Goal: Information Seeking & Learning: Find specific fact

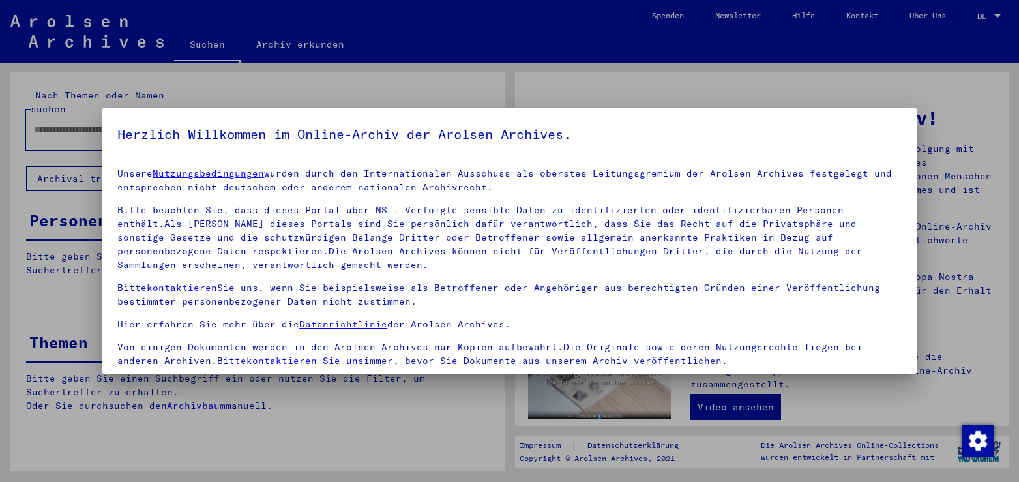
scroll to position [113, 0]
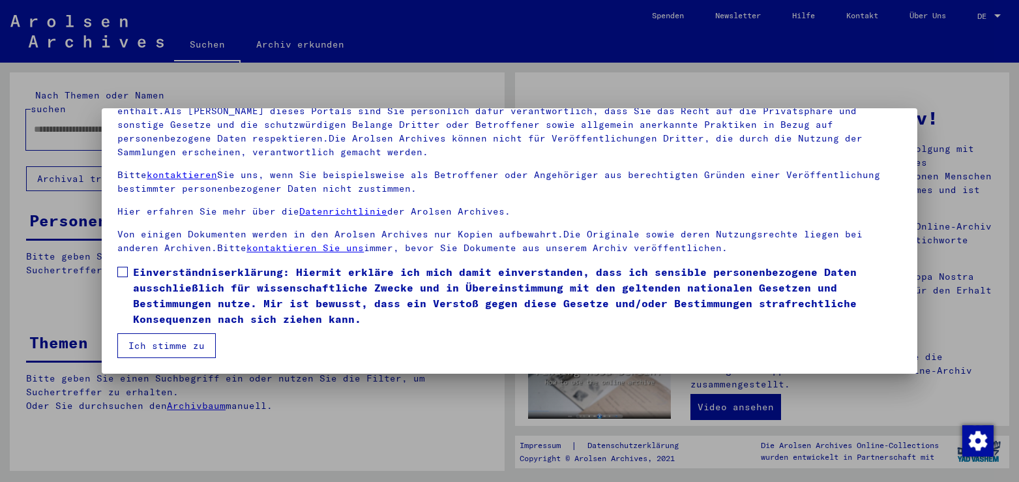
click at [126, 272] on span at bounding box center [122, 272] width 10 height 10
click at [167, 351] on button "Ich stimme zu" at bounding box center [166, 345] width 98 height 25
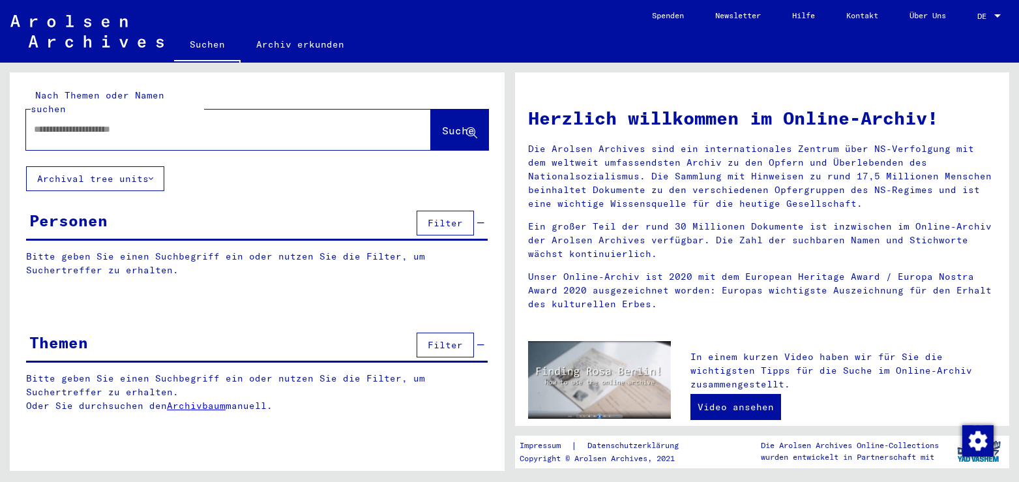
click at [171, 123] on input "text" at bounding box center [213, 130] width 358 height 14
type input "**********"
click at [442, 124] on span "Suche" at bounding box center [458, 130] width 33 height 13
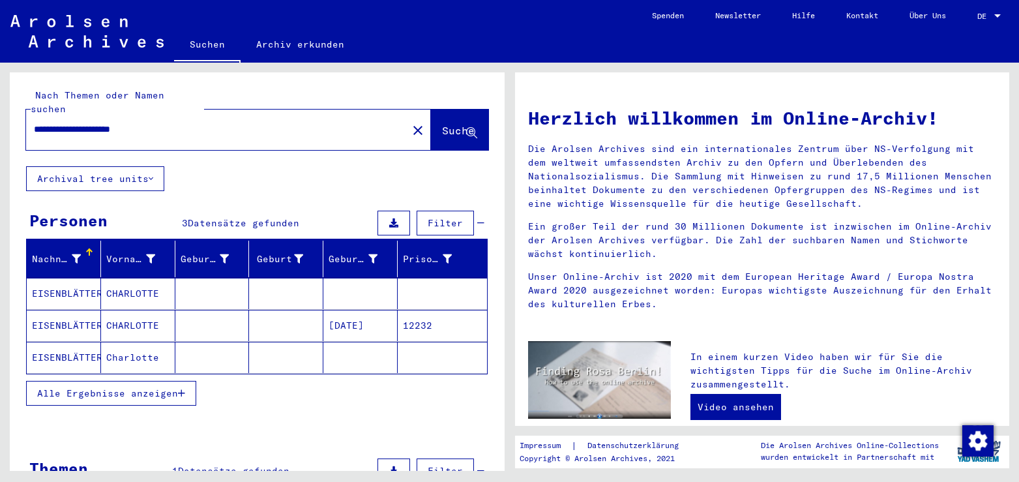
click at [145, 281] on mat-cell "CHARLOTTE" at bounding box center [138, 293] width 74 height 31
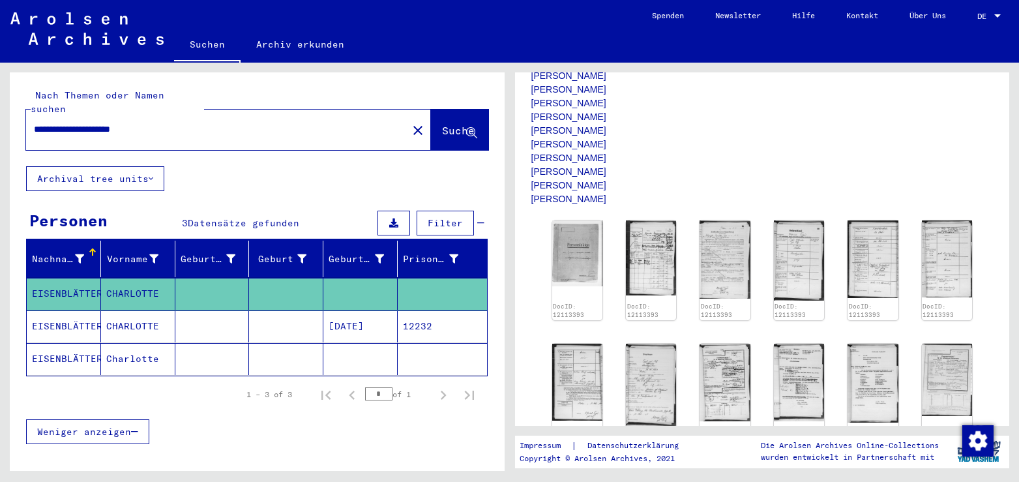
scroll to position [211, 0]
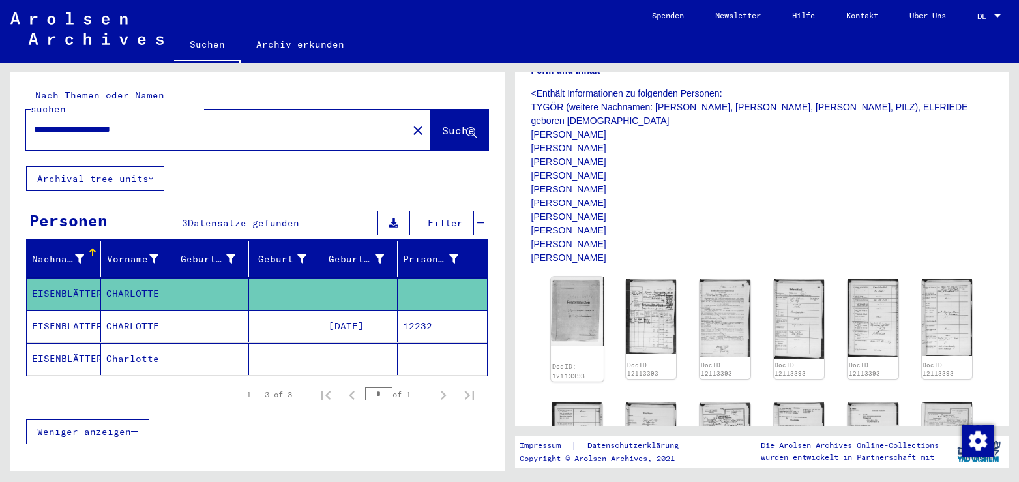
click at [577, 296] on img at bounding box center [577, 310] width 53 height 69
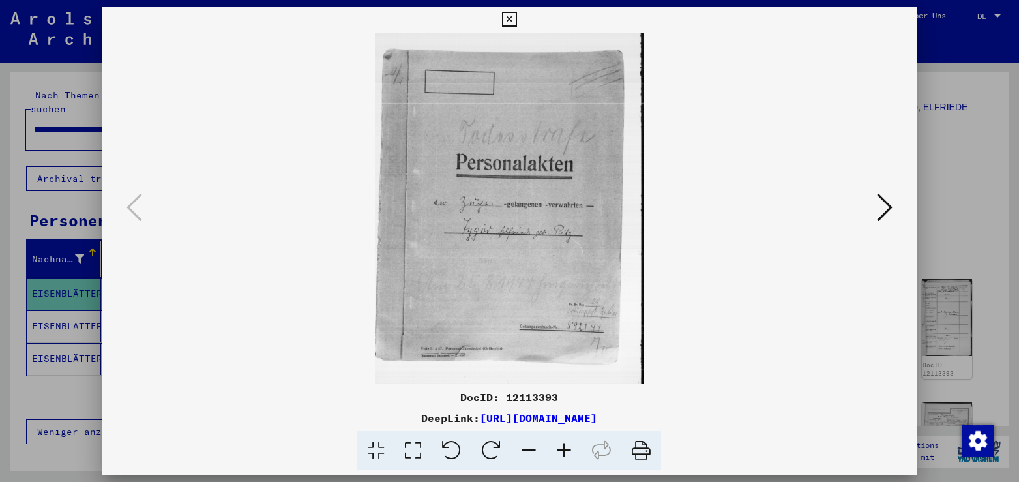
drag, startPoint x: 761, startPoint y: 422, endPoint x: 345, endPoint y: 421, distance: 415.8
click at [345, 421] on div "DeepLink: [URL][DOMAIN_NAME]" at bounding box center [509, 418] width 815 height 16
copy link "[URL][DOMAIN_NAME]"
click at [517, 18] on icon at bounding box center [509, 20] width 15 height 16
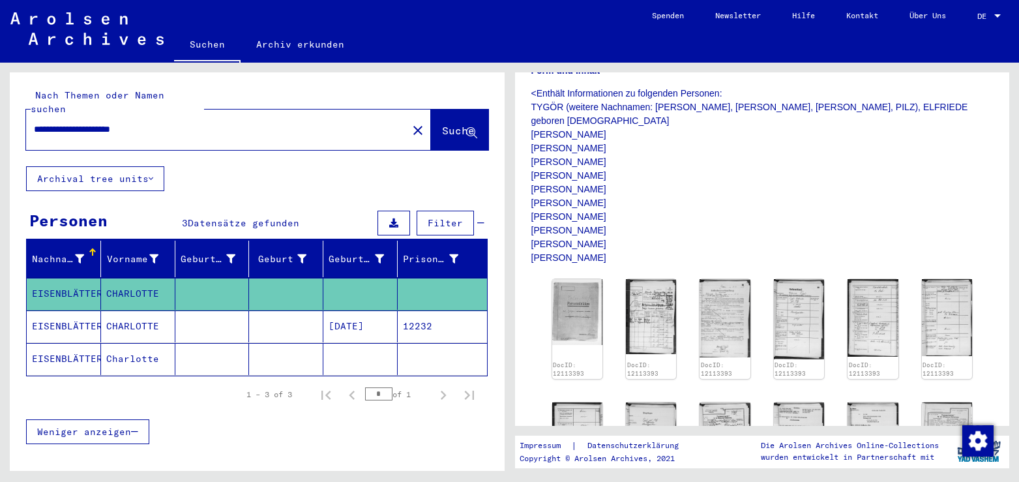
click at [154, 316] on mat-cell "CHARLOTTE" at bounding box center [138, 326] width 74 height 32
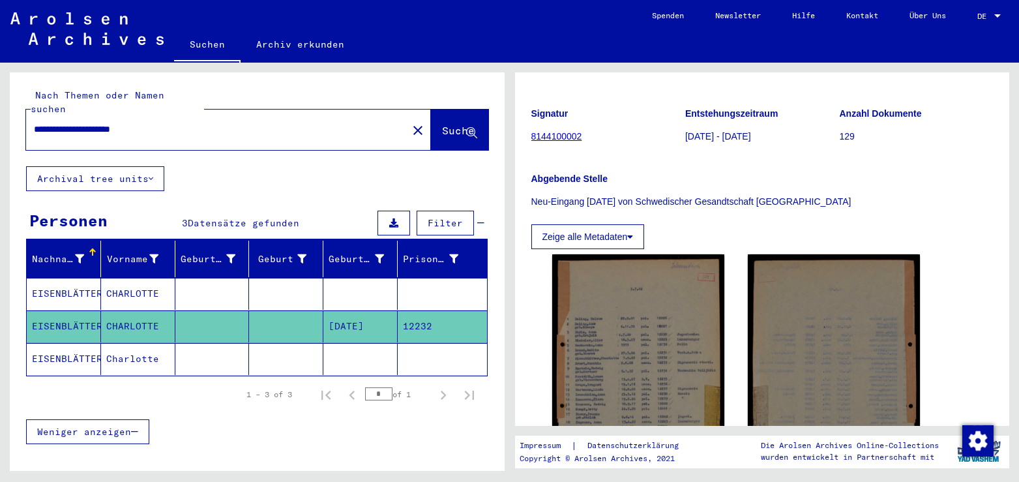
scroll to position [141, 0]
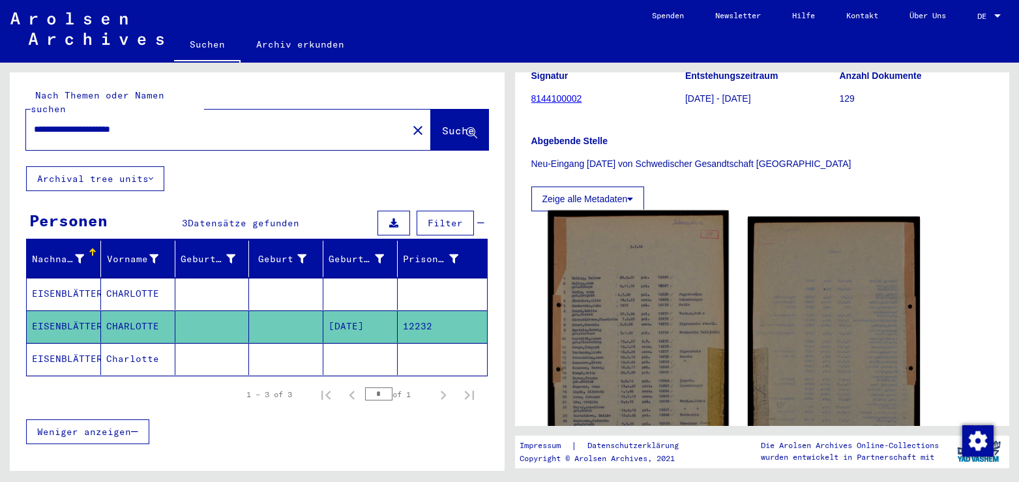
click at [620, 261] on img at bounding box center [637, 334] width 181 height 249
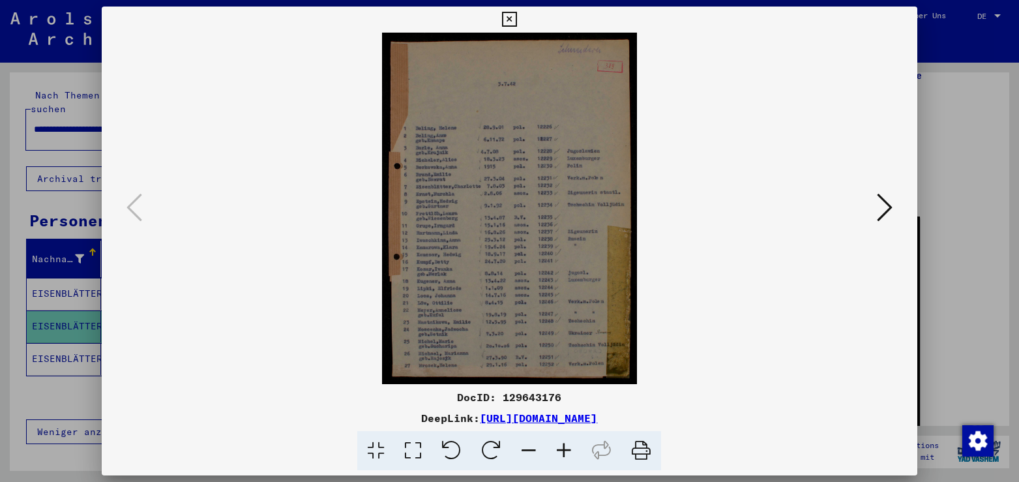
drag, startPoint x: 775, startPoint y: 426, endPoint x: 339, endPoint y: 421, distance: 436.0
click at [339, 421] on div "DocID: 129643176 DeepLink: [URL][DOMAIN_NAME]" at bounding box center [509, 429] width 815 height 81
copy div "[URL][DOMAIN_NAME]"
click at [517, 18] on icon at bounding box center [509, 20] width 15 height 16
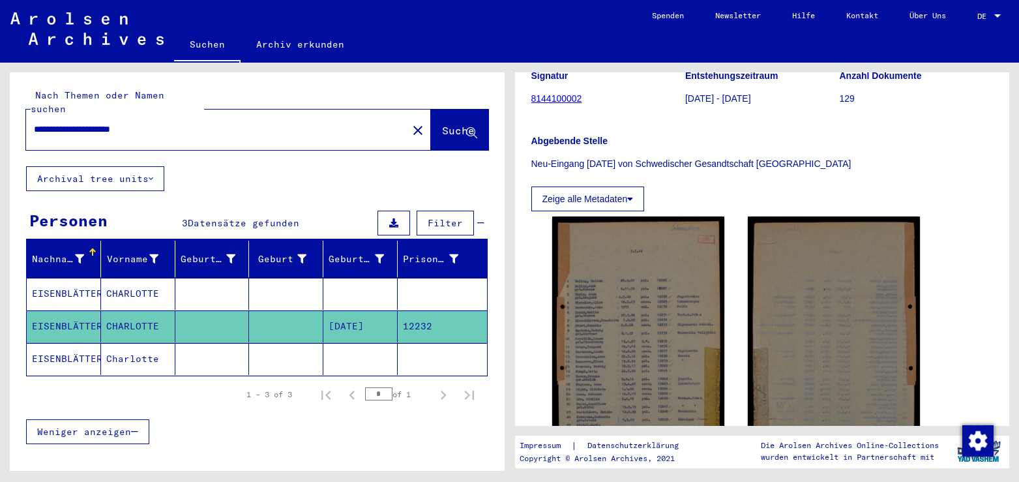
click at [111, 343] on mat-cell "Charlotte" at bounding box center [138, 359] width 74 height 32
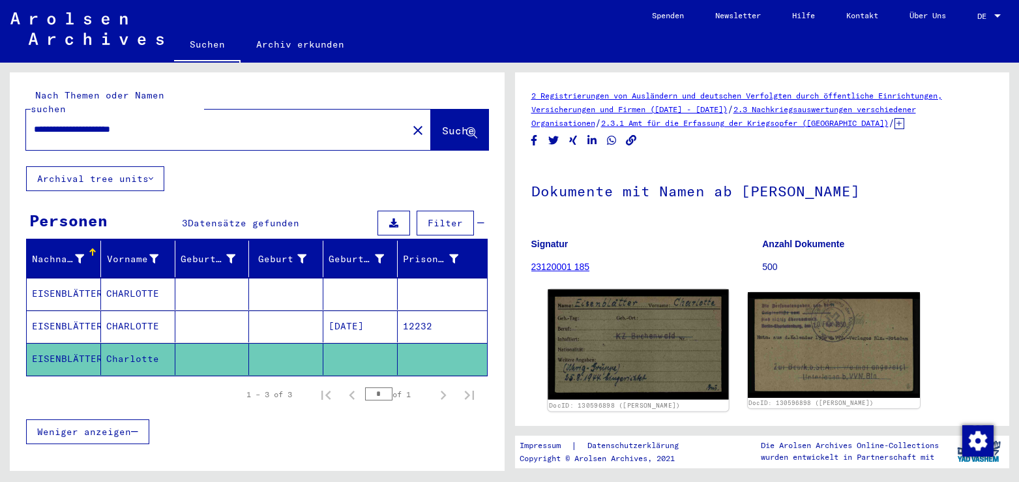
click at [683, 326] on img at bounding box center [637, 344] width 181 height 110
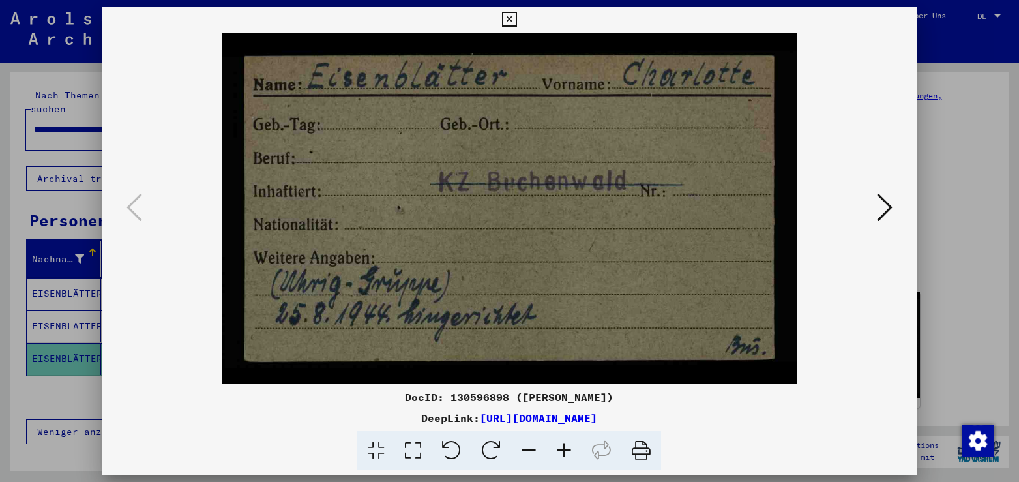
drag, startPoint x: 751, startPoint y: 421, endPoint x: 343, endPoint y: 424, distance: 408.6
click at [343, 424] on div "DeepLink: [URL][DOMAIN_NAME]" at bounding box center [509, 418] width 815 height 16
copy link "[URL][DOMAIN_NAME]"
click at [521, 10] on button at bounding box center [509, 20] width 23 height 26
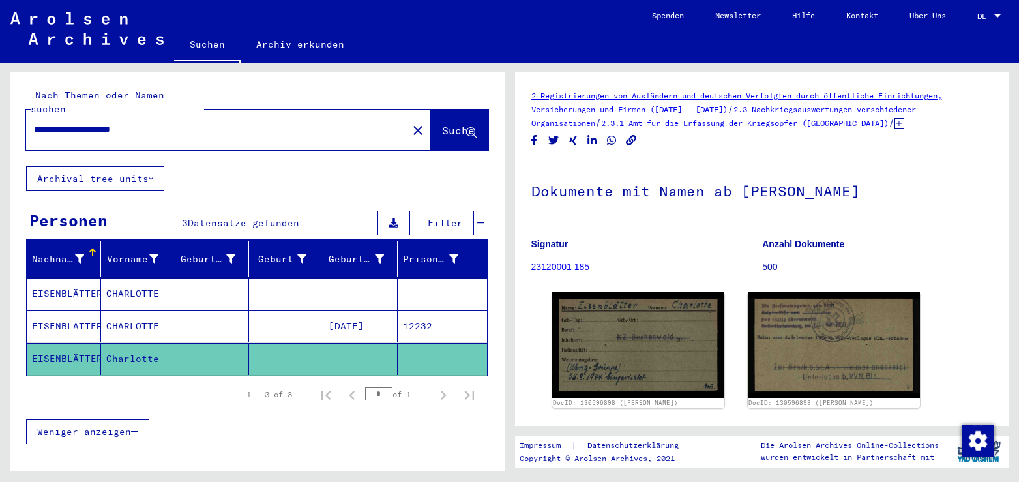
click at [410, 123] on mat-icon "close" at bounding box center [418, 131] width 16 height 16
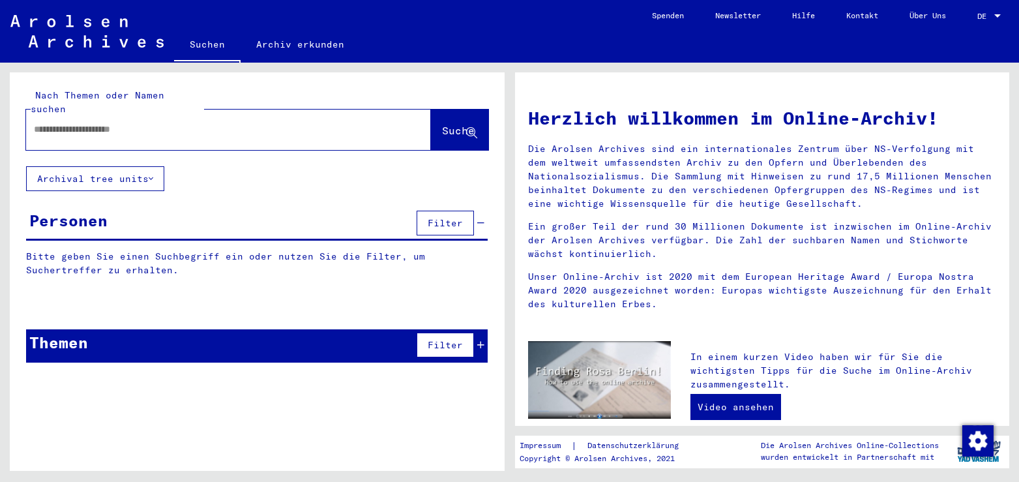
click at [135, 123] on input "text" at bounding box center [213, 130] width 358 height 14
type input "**********"
click at [442, 124] on span "Suche" at bounding box center [458, 130] width 33 height 13
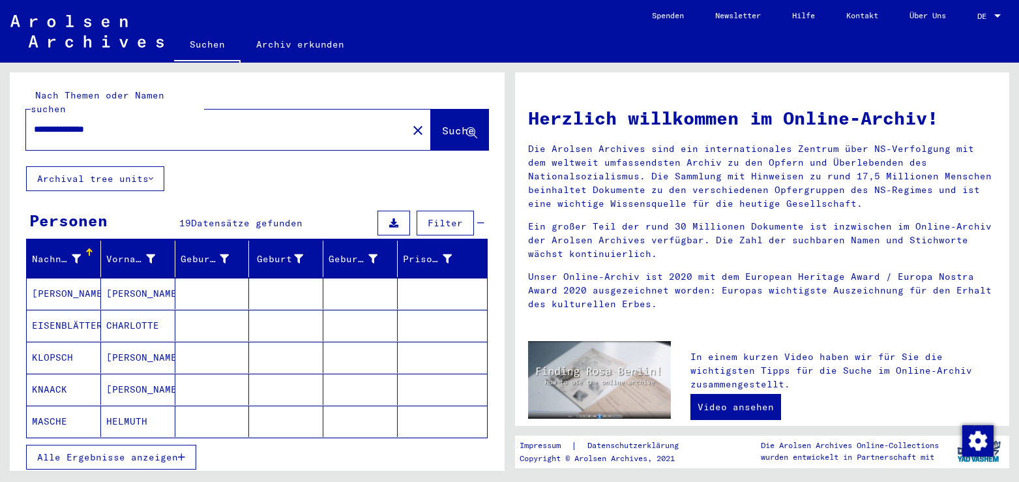
click at [138, 451] on span "Alle Ergebnisse anzeigen" at bounding box center [107, 457] width 141 height 12
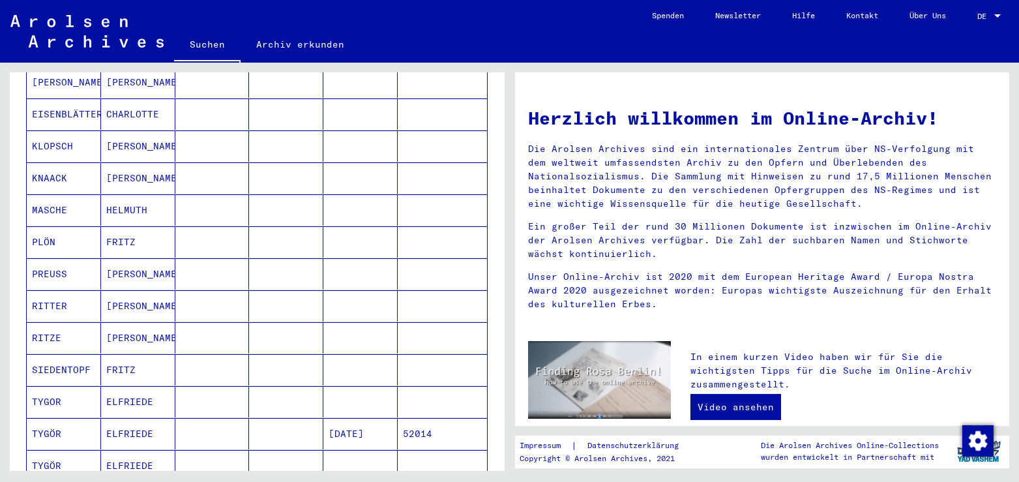
scroll to position [352, 0]
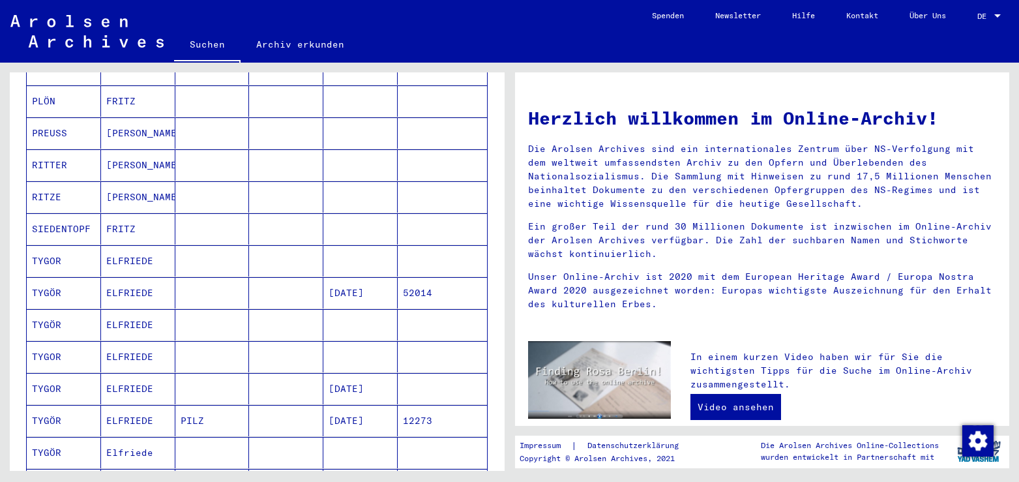
click at [145, 245] on mat-cell "ELFRIEDE" at bounding box center [138, 260] width 74 height 31
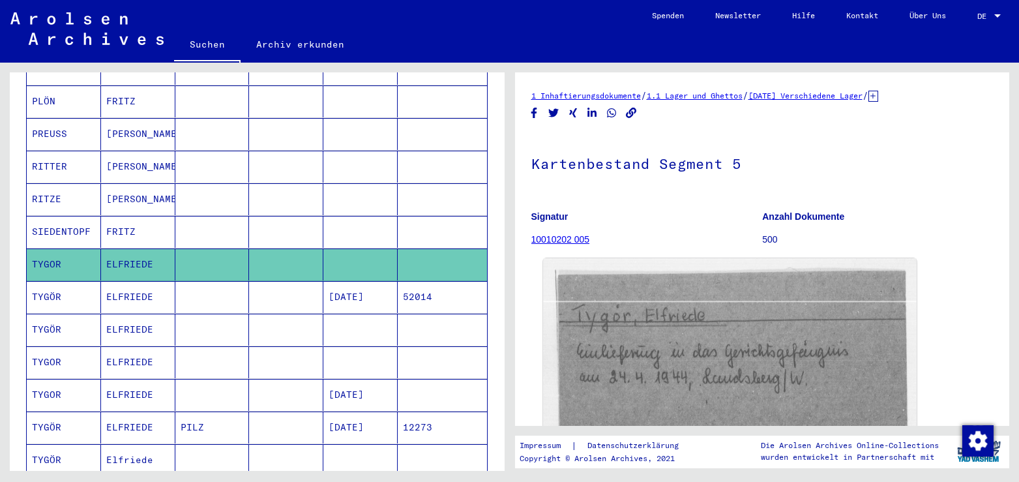
click at [764, 332] on img at bounding box center [729, 387] width 373 height 259
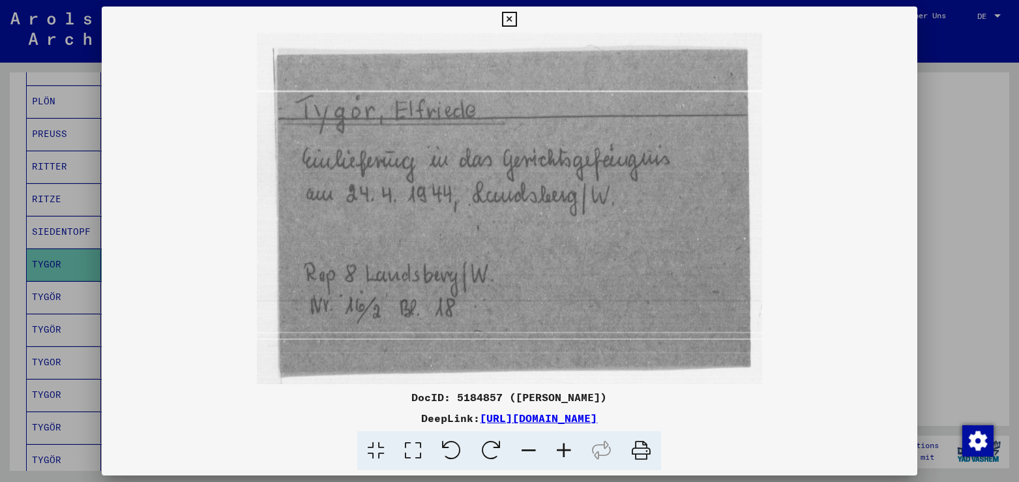
drag, startPoint x: 746, startPoint y: 421, endPoint x: 345, endPoint y: 422, distance: 400.8
click at [345, 422] on div "DeepLink: [URL][DOMAIN_NAME]" at bounding box center [509, 418] width 815 height 16
copy div "[URL][DOMAIN_NAME]"
click at [517, 16] on icon at bounding box center [509, 20] width 15 height 16
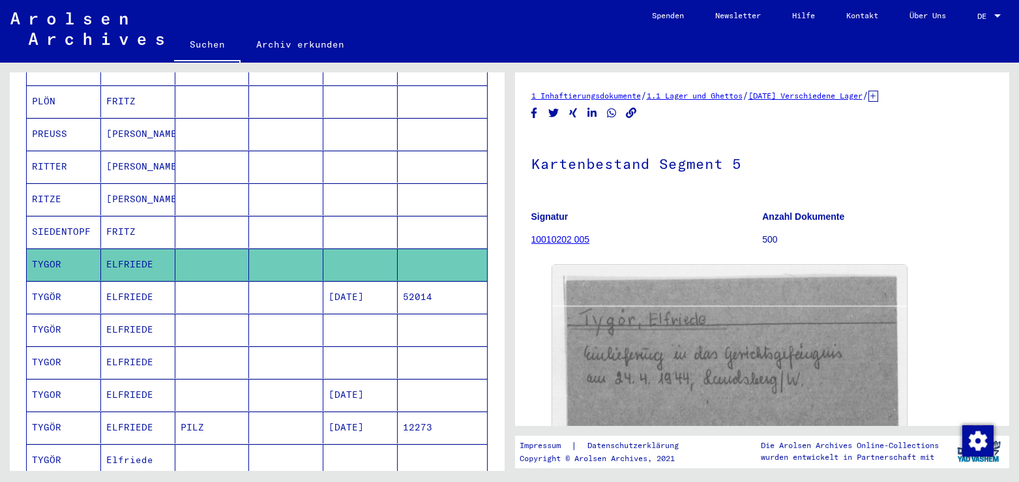
click at [352, 287] on mat-cell "[DATE]" at bounding box center [360, 297] width 74 height 32
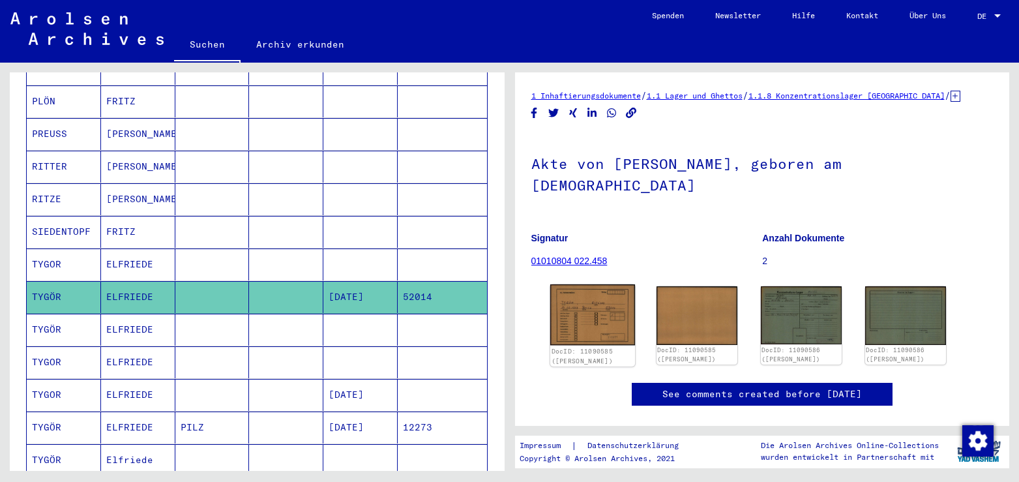
click at [610, 306] on img at bounding box center [591, 314] width 85 height 61
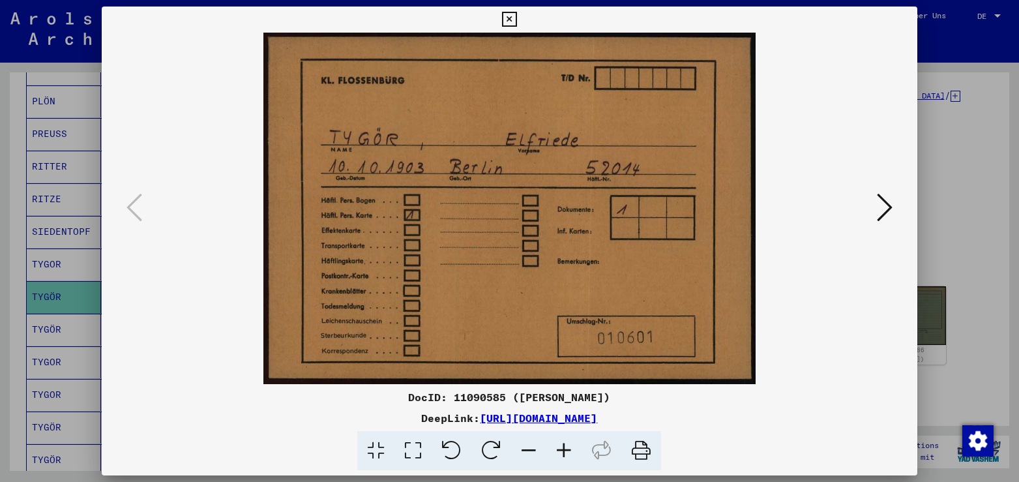
drag, startPoint x: 755, startPoint y: 417, endPoint x: 345, endPoint y: 426, distance: 410.6
click at [345, 426] on div "DocID: 11090585 ([PERSON_NAME]) DeepLink: [URL][DOMAIN_NAME]" at bounding box center [509, 429] width 815 height 81
copy link "[URL][DOMAIN_NAME]"
click at [521, 11] on button at bounding box center [509, 20] width 23 height 26
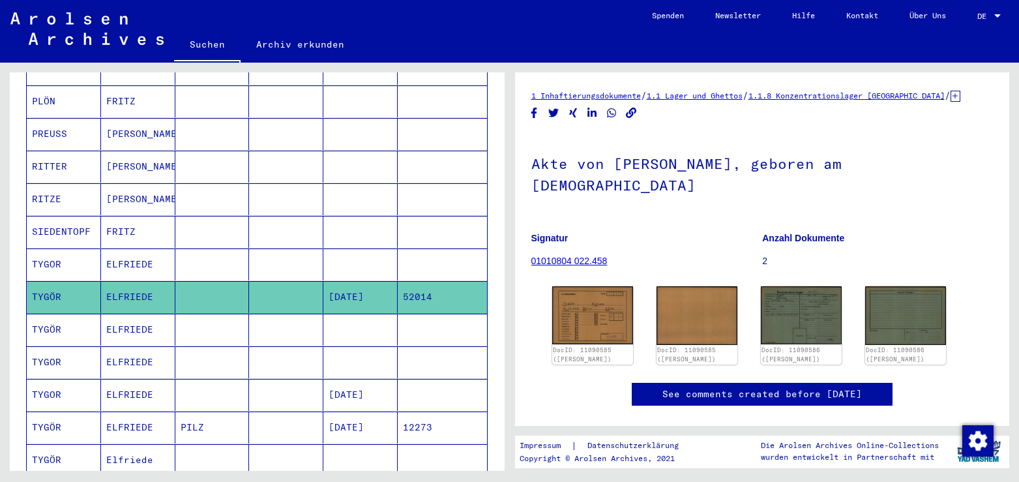
click at [130, 319] on mat-cell "ELFRIEDE" at bounding box center [138, 329] width 74 height 32
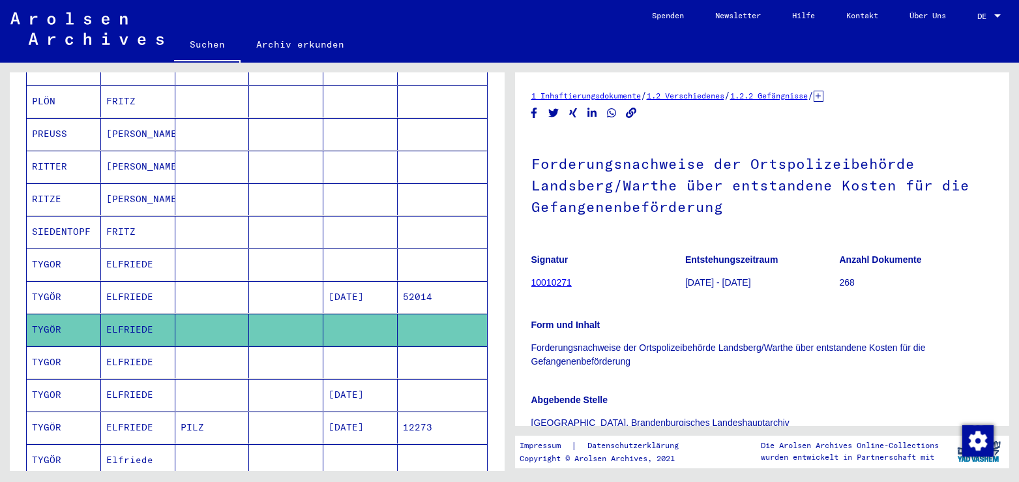
scroll to position [282, 0]
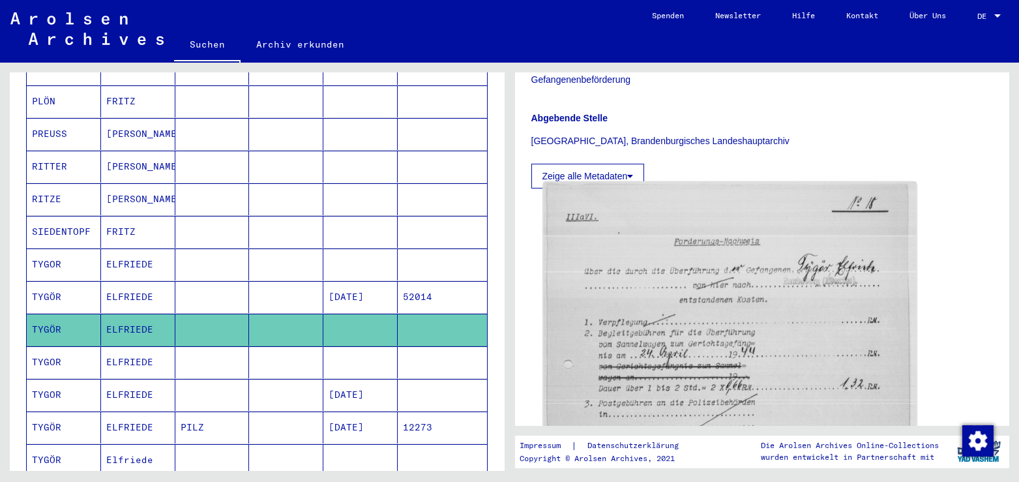
click at [701, 270] on img at bounding box center [729, 426] width 373 height 489
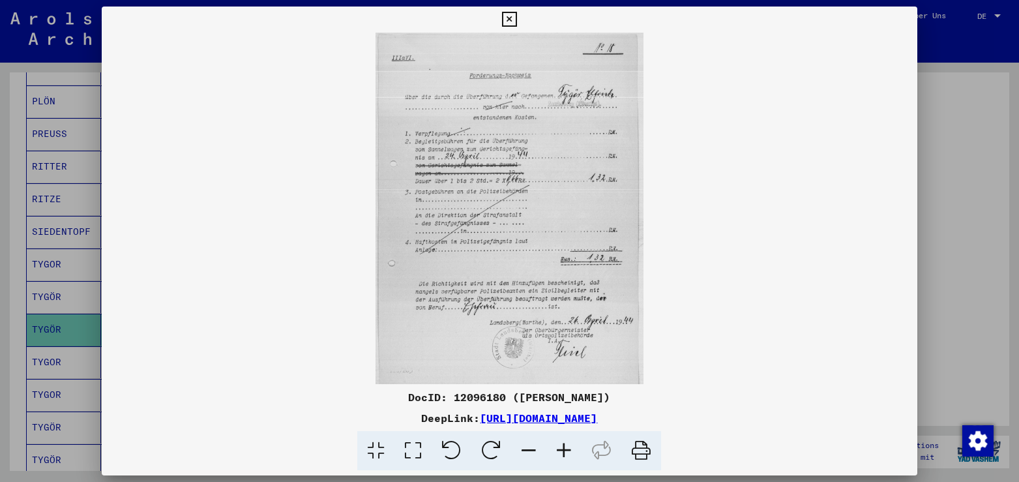
drag, startPoint x: 763, startPoint y: 418, endPoint x: 343, endPoint y: 424, distance: 419.7
click at [343, 424] on div "DeepLink: [URL][DOMAIN_NAME]" at bounding box center [509, 418] width 815 height 16
copy div "[URL][DOMAIN_NAME]"
click at [517, 20] on icon at bounding box center [509, 20] width 15 height 16
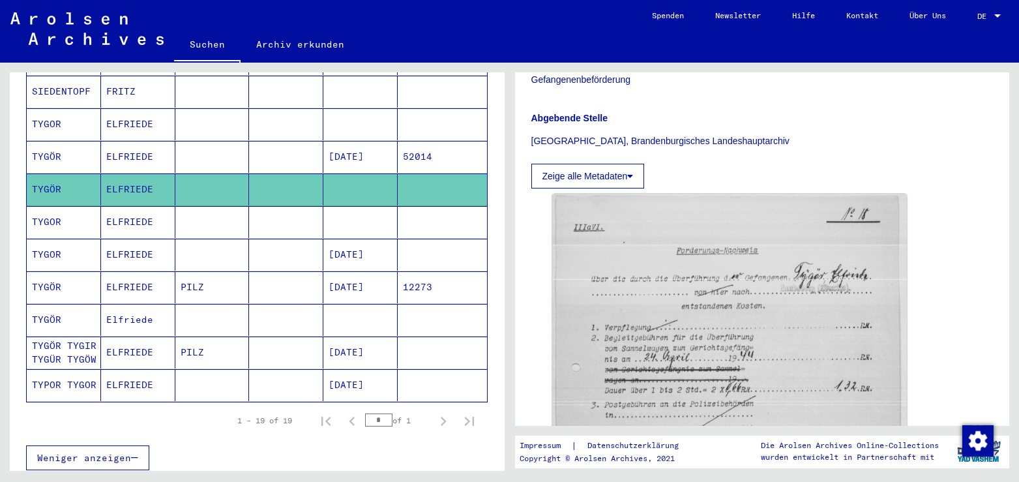
scroll to position [496, 0]
click at [124, 212] on mat-cell "ELFRIEDE" at bounding box center [138, 221] width 74 height 32
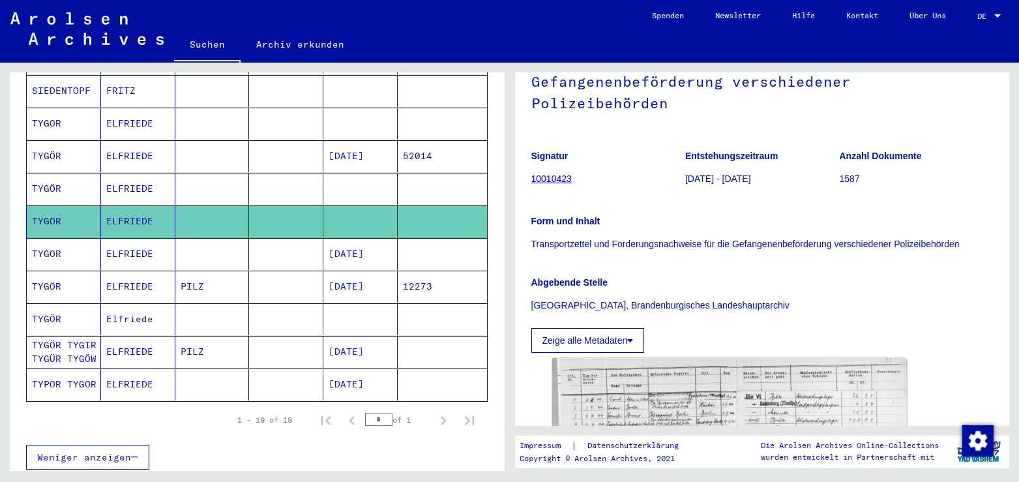
scroll to position [211, 0]
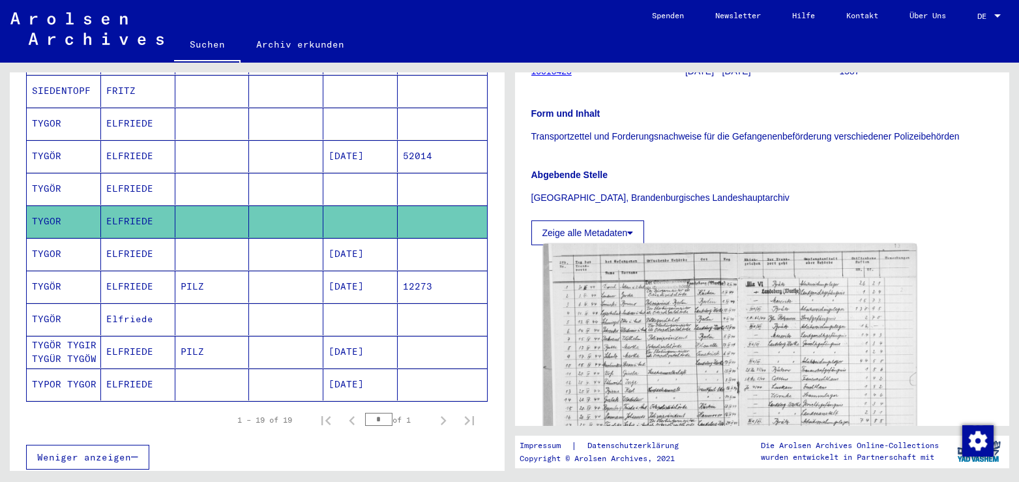
click at [651, 293] on img at bounding box center [729, 379] width 373 height 270
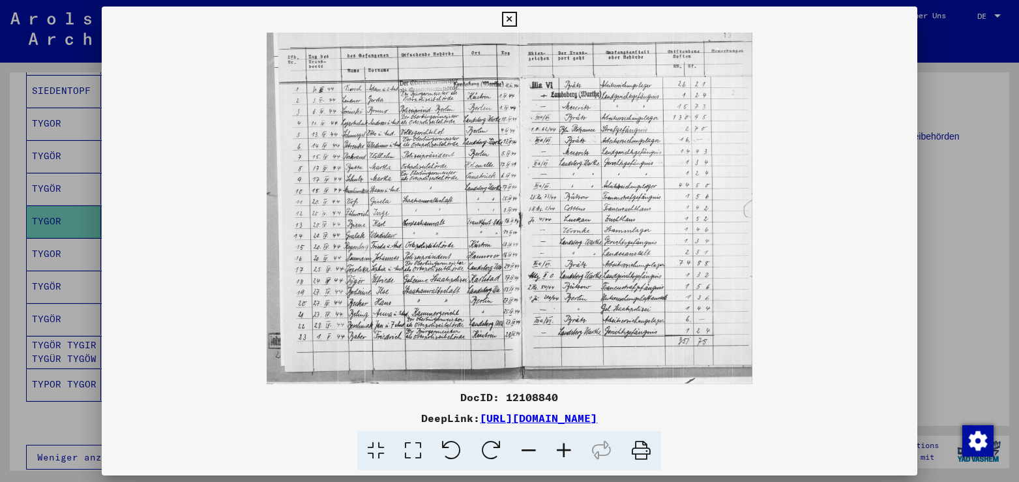
drag, startPoint x: 755, startPoint y: 420, endPoint x: 345, endPoint y: 420, distance: 410.5
click at [345, 420] on div "DeepLink: [URL][DOMAIN_NAME]" at bounding box center [509, 418] width 815 height 16
copy link "[URL][DOMAIN_NAME]"
click at [521, 16] on button at bounding box center [509, 20] width 23 height 26
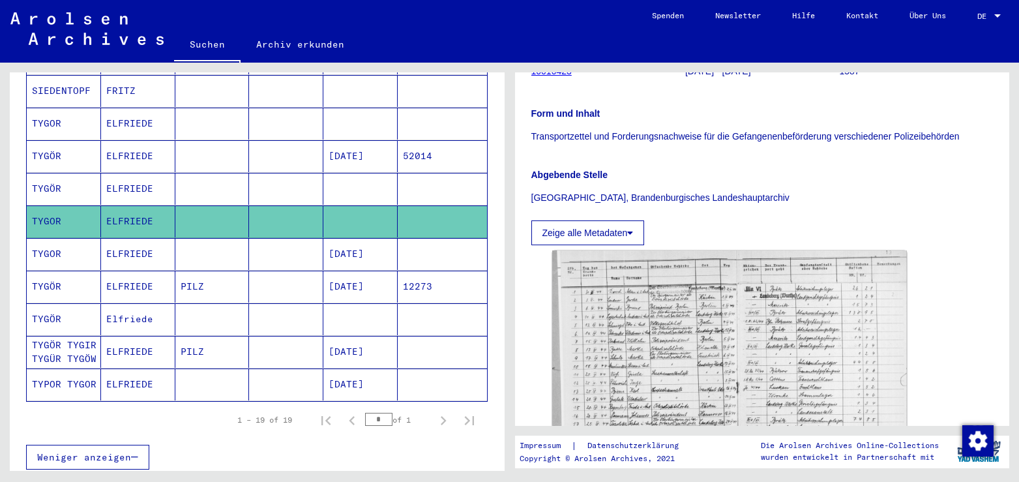
click at [95, 243] on mat-cell "TYGOR" at bounding box center [64, 254] width 74 height 32
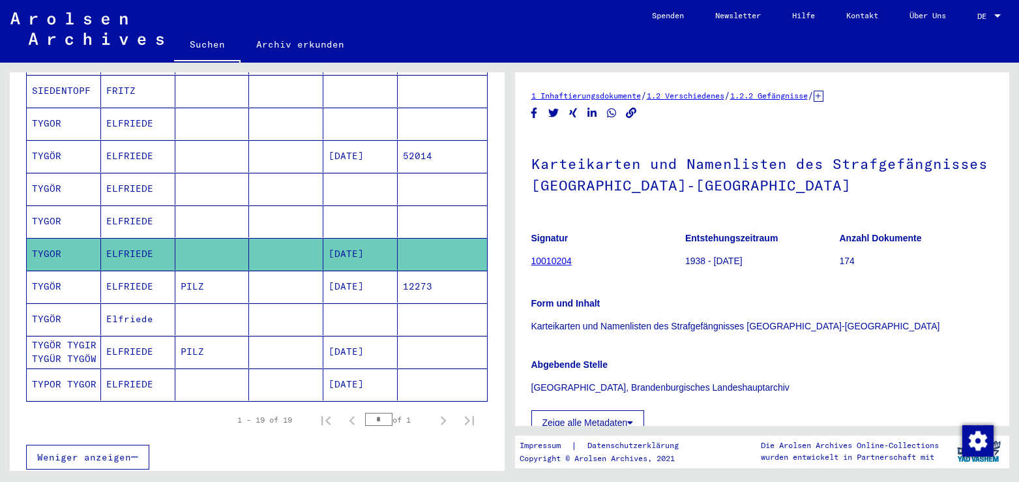
scroll to position [282, 0]
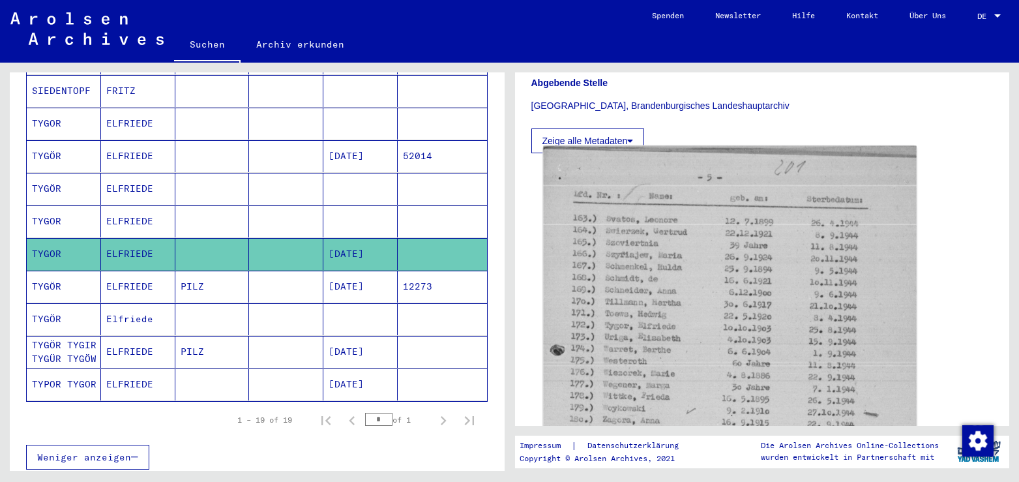
click at [597, 294] on img at bounding box center [729, 408] width 373 height 524
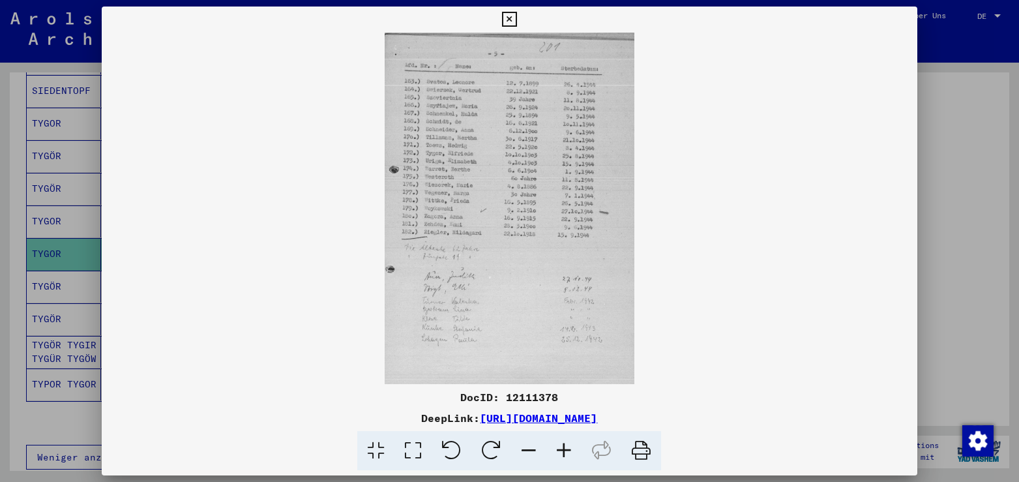
drag, startPoint x: 754, startPoint y: 427, endPoint x: 345, endPoint y: 418, distance: 408.7
click at [345, 418] on div "DocID: 12111378 DeepLink: [URL][DOMAIN_NAME]" at bounding box center [509, 429] width 815 height 81
copy link "[URL][DOMAIN_NAME]"
click at [517, 22] on icon at bounding box center [509, 20] width 15 height 16
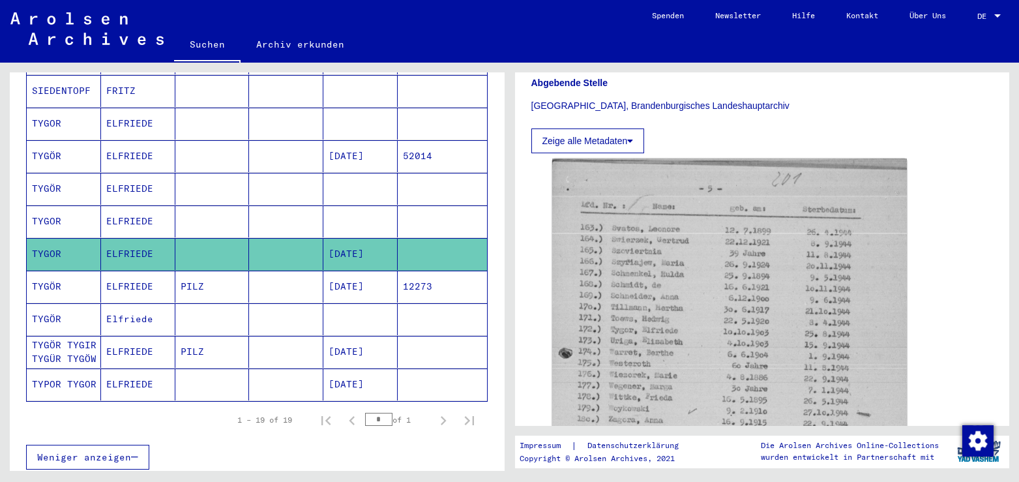
click at [187, 272] on mat-cell "PILZ" at bounding box center [212, 286] width 74 height 32
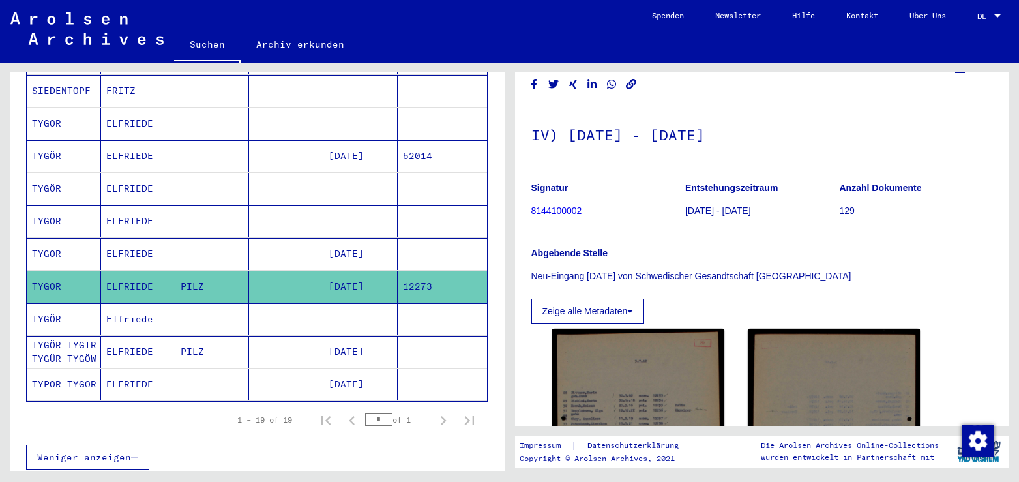
scroll to position [211, 0]
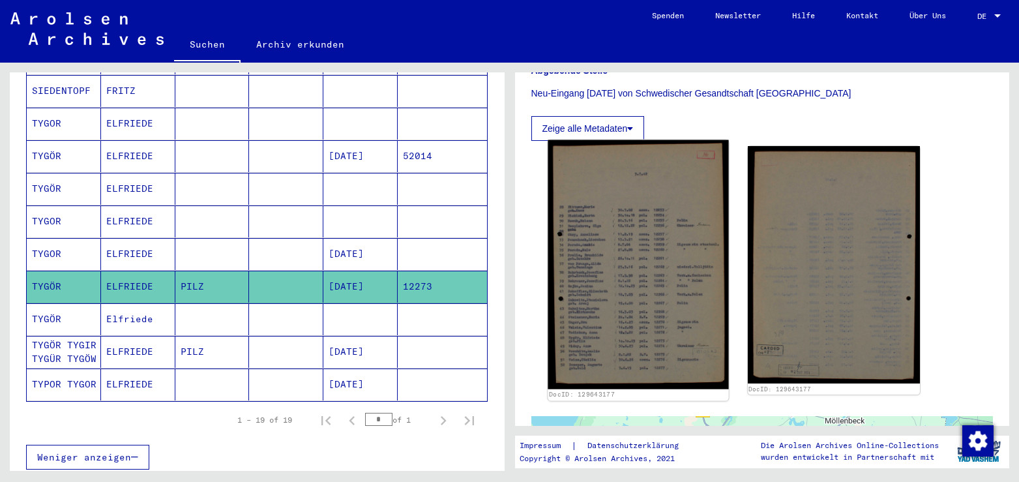
click at [669, 297] on img at bounding box center [637, 264] width 181 height 249
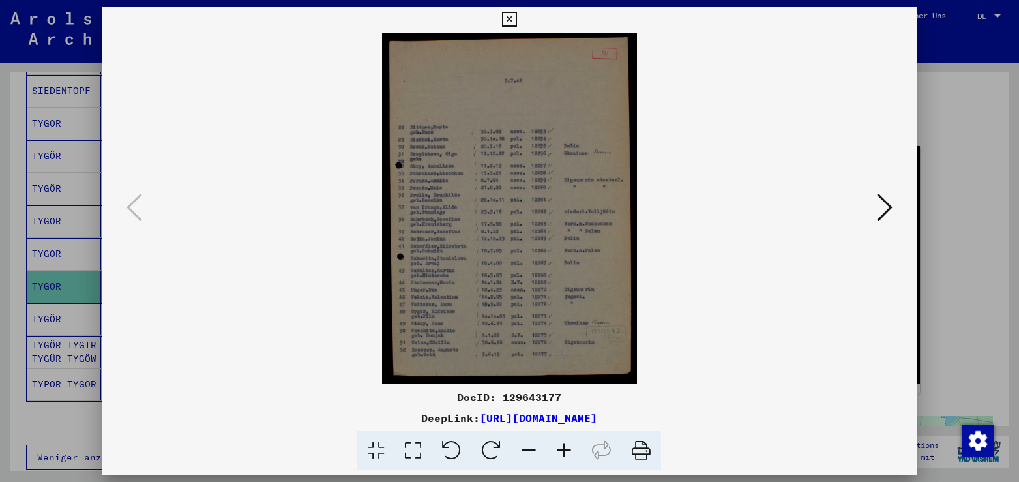
drag, startPoint x: 762, startPoint y: 417, endPoint x: 343, endPoint y: 419, distance: 419.0
click at [343, 419] on div "DeepLink: [URL][DOMAIN_NAME]" at bounding box center [509, 418] width 815 height 16
copy link "[URL][DOMAIN_NAME]"
click at [517, 16] on icon at bounding box center [509, 20] width 15 height 16
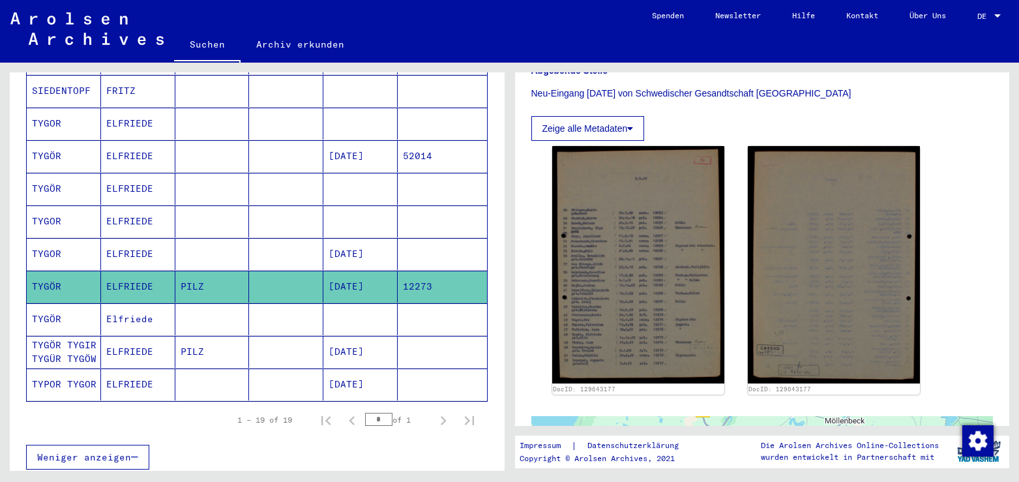
click at [145, 303] on mat-cell "Elfriede" at bounding box center [138, 319] width 74 height 32
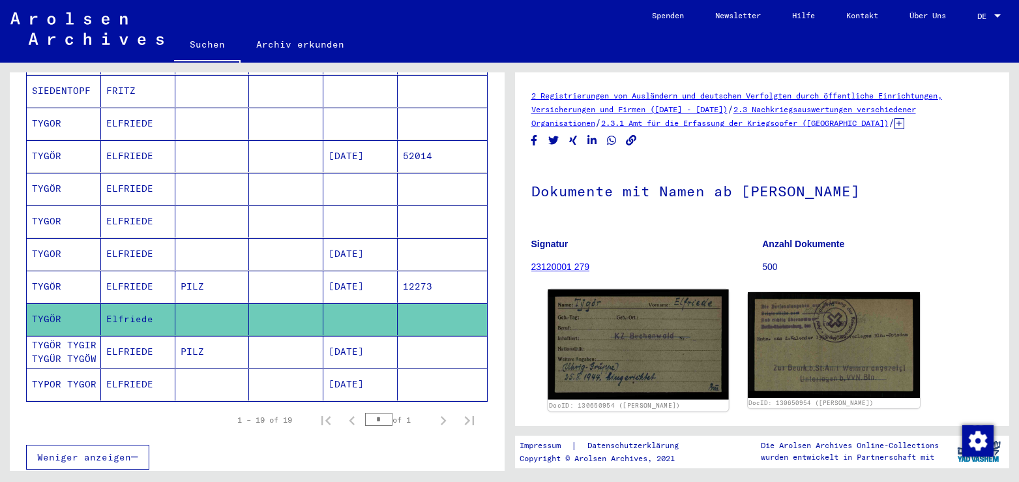
click at [663, 321] on img at bounding box center [637, 344] width 181 height 110
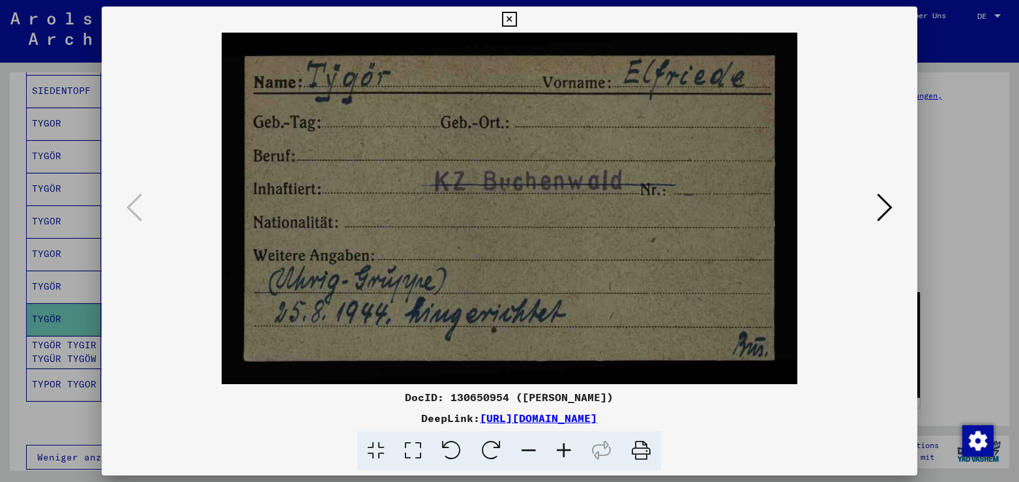
drag, startPoint x: 770, startPoint y: 412, endPoint x: 342, endPoint y: 419, distance: 427.5
click at [342, 419] on div "DeepLink: [URL][DOMAIN_NAME]" at bounding box center [509, 418] width 815 height 16
copy link "[URL][DOMAIN_NAME]"
click at [517, 23] on icon at bounding box center [509, 20] width 15 height 16
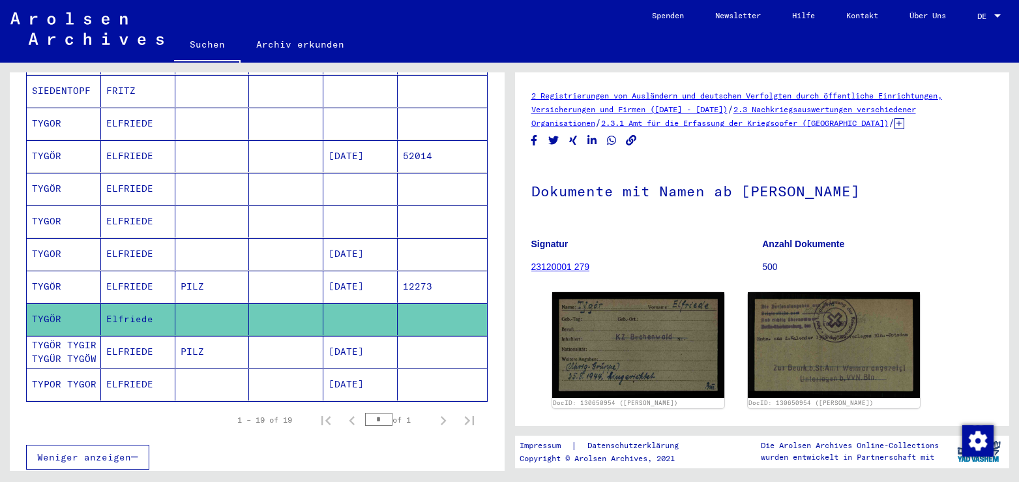
click at [119, 344] on mat-cell "ELFRIEDE" at bounding box center [138, 352] width 74 height 32
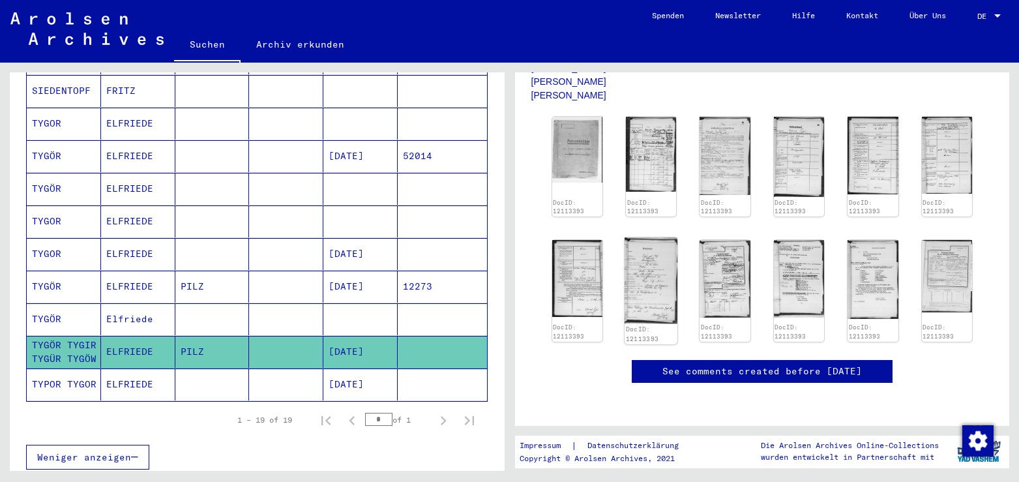
scroll to position [211, 0]
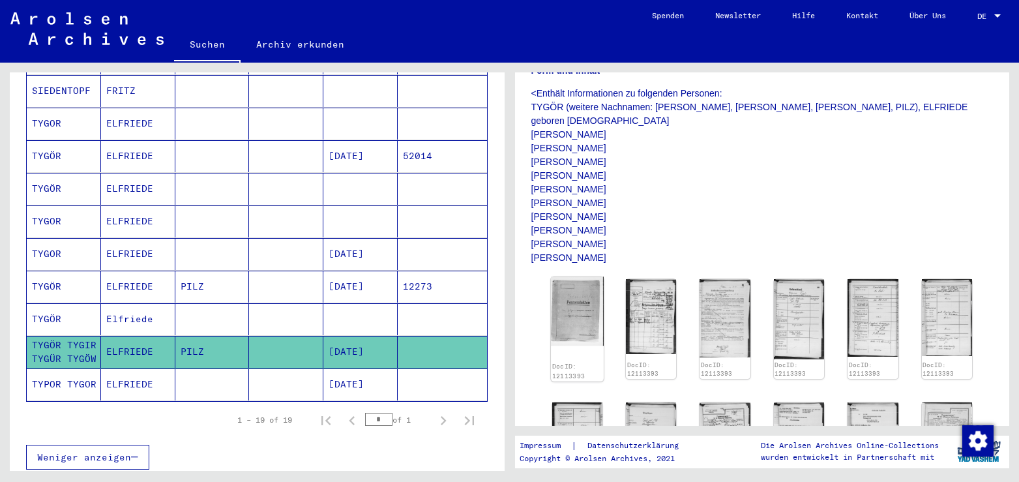
click at [585, 308] on img at bounding box center [577, 310] width 53 height 69
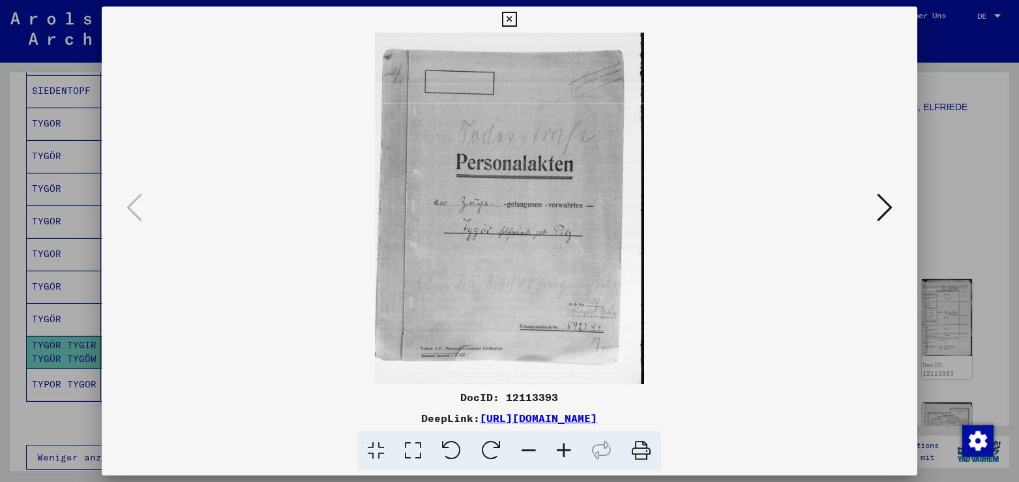
drag, startPoint x: 777, startPoint y: 420, endPoint x: 345, endPoint y: 416, distance: 431.4
click at [345, 416] on div "DeepLink: [URL][DOMAIN_NAME]" at bounding box center [509, 418] width 815 height 16
click at [517, 17] on icon at bounding box center [509, 20] width 15 height 16
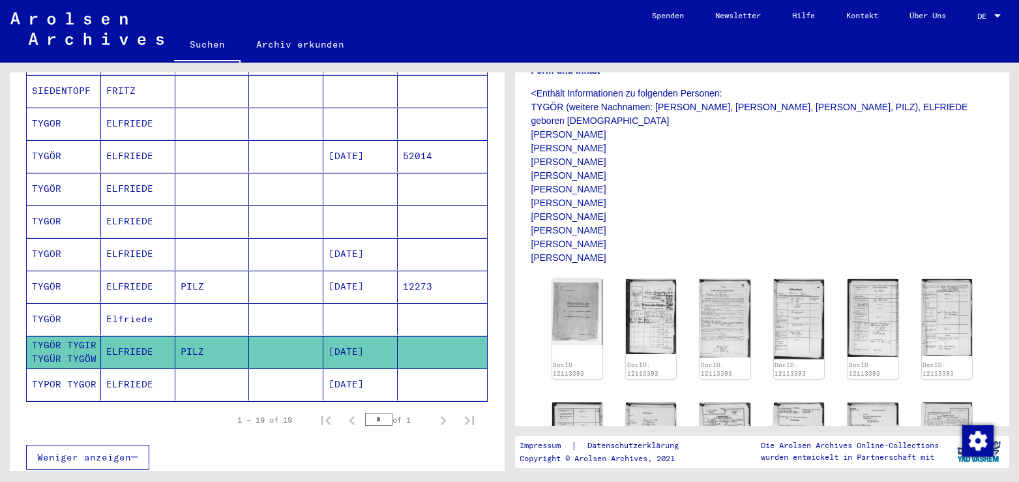
click at [143, 368] on mat-cell "ELFRIEDE" at bounding box center [138, 384] width 74 height 32
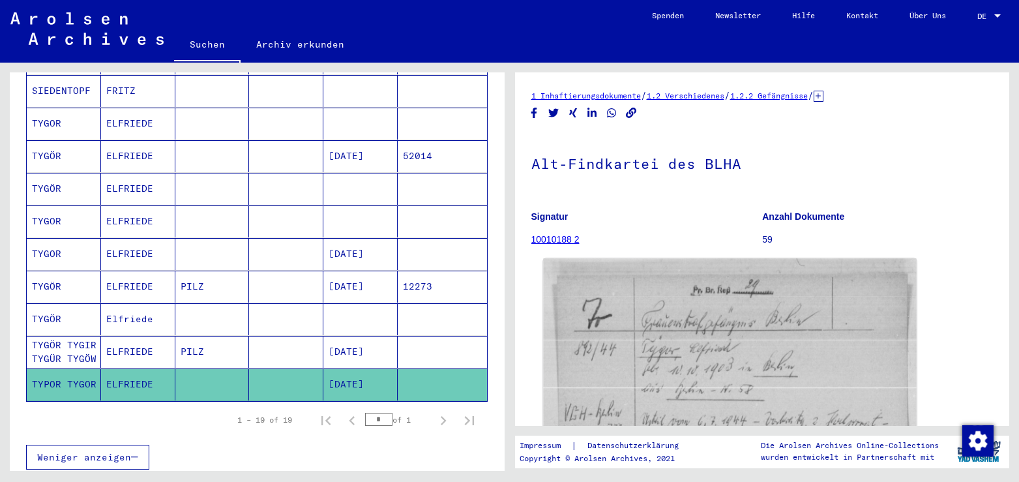
click at [752, 353] on img at bounding box center [729, 386] width 373 height 257
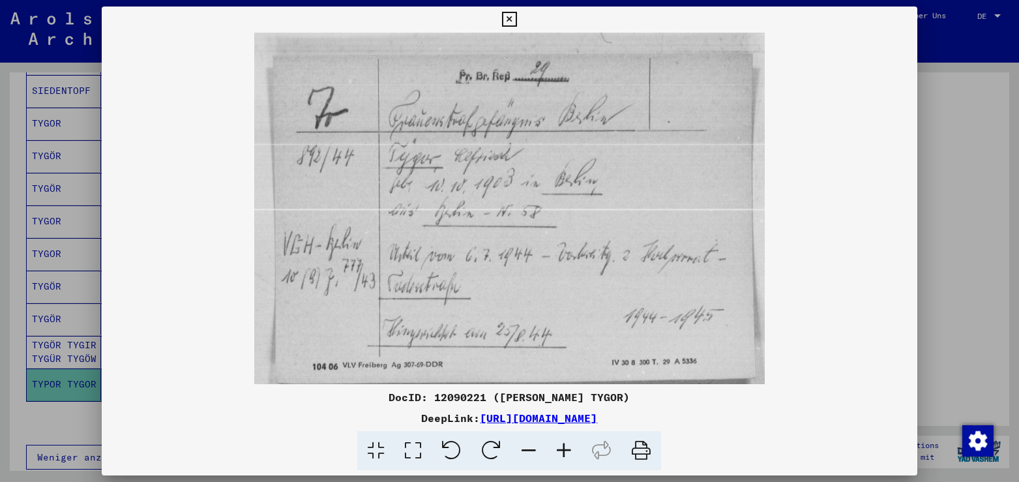
drag, startPoint x: 748, startPoint y: 426, endPoint x: 345, endPoint y: 421, distance: 402.7
click at [345, 421] on div "DocID: 12090221 ([PERSON_NAME]) DeepLink: [URL][DOMAIN_NAME]" at bounding box center [509, 429] width 815 height 81
click at [517, 19] on icon at bounding box center [509, 20] width 15 height 16
